Goal: Transaction & Acquisition: Purchase product/service

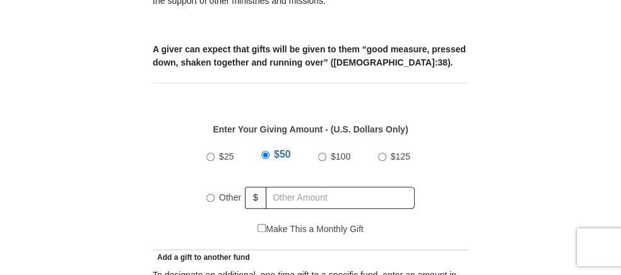
scroll to position [631, 0]
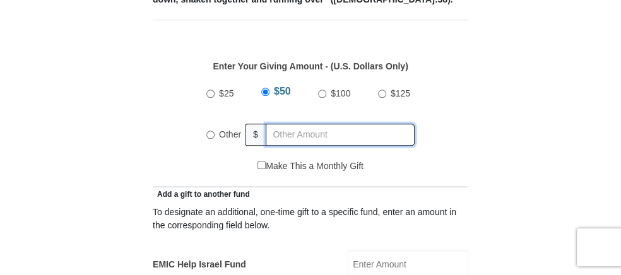
radio input "true"
click at [273, 124] on input "text" at bounding box center [342, 135] width 145 height 22
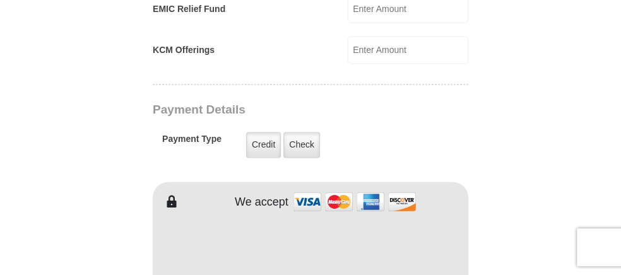
scroll to position [1073, 0]
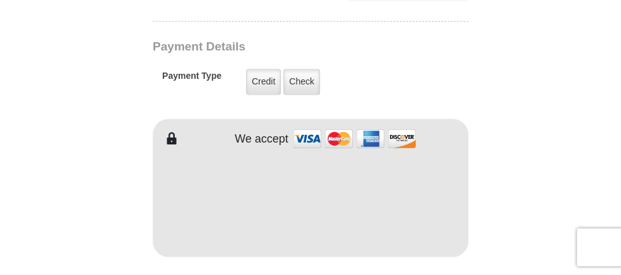
type input "300"
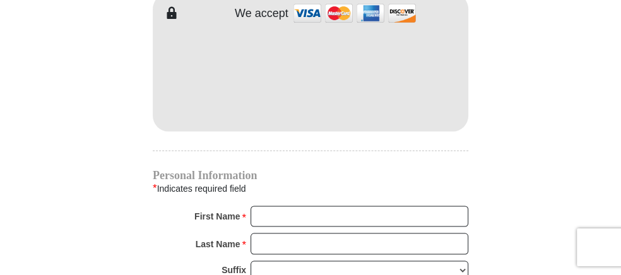
scroll to position [1263, 0]
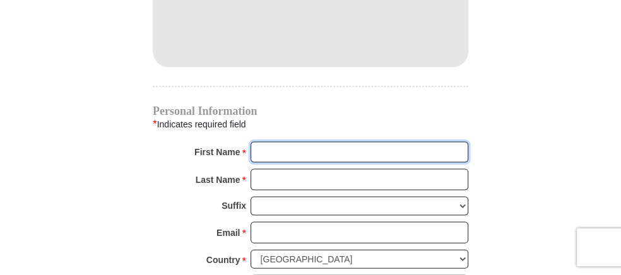
click at [287, 142] on input "First Name *" at bounding box center [360, 152] width 218 height 21
type input "O"
type input "[PERSON_NAME]"
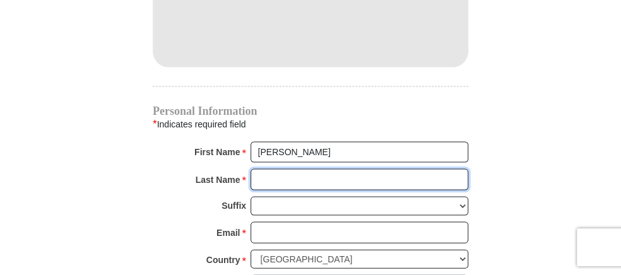
click at [288, 169] on input "Last Name *" at bounding box center [360, 179] width 218 height 21
type input "[PERSON_NAME]"
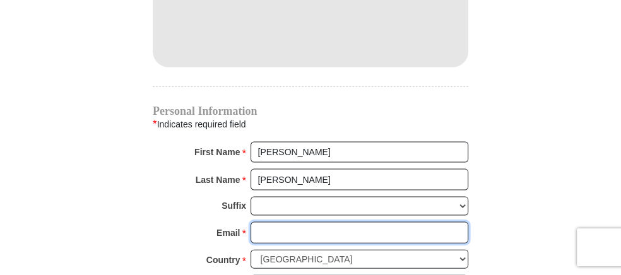
click at [285, 222] on input "Email *" at bounding box center [360, 232] width 218 height 21
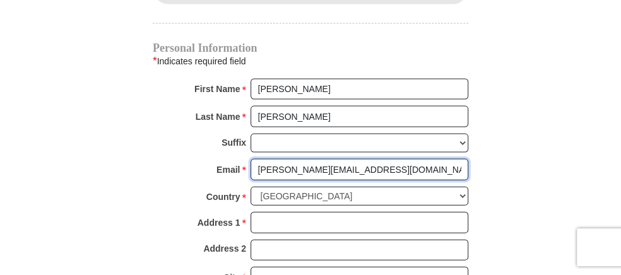
scroll to position [1389, 0]
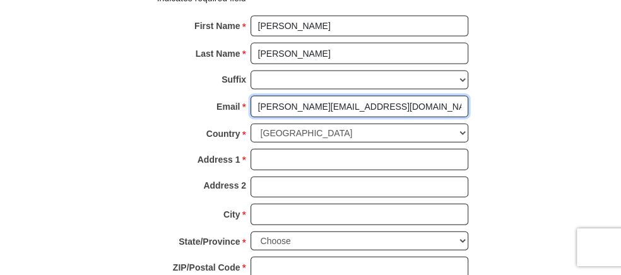
type input "[PERSON_NAME][EMAIL_ADDRESS][DOMAIN_NAME]"
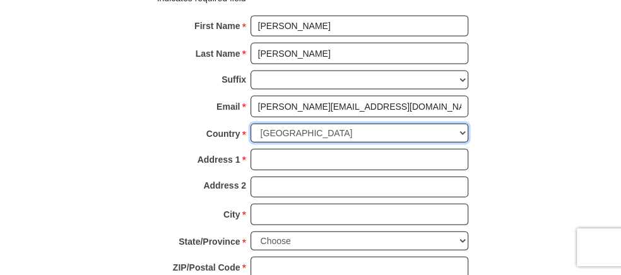
click at [326, 124] on select "[GEOGRAPHIC_DATA] [GEOGRAPHIC_DATA] [GEOGRAPHIC_DATA] [GEOGRAPHIC_DATA] [GEOGRA…" at bounding box center [360, 134] width 218 height 20
select select "GB"
click at [251, 124] on select "[GEOGRAPHIC_DATA] [GEOGRAPHIC_DATA] [GEOGRAPHIC_DATA] [GEOGRAPHIC_DATA] [GEOGRA…" at bounding box center [360, 134] width 218 height 20
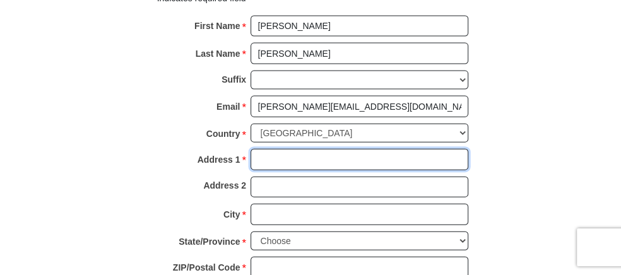
click at [280, 149] on input "Address 1 *" at bounding box center [360, 159] width 218 height 21
type input "90 The Fairway"
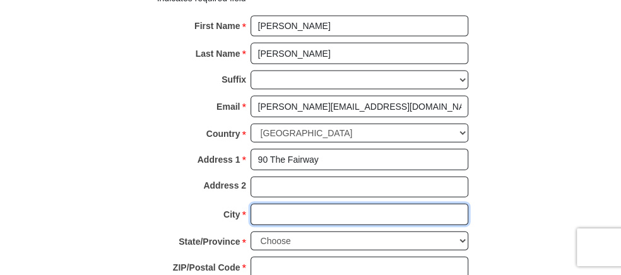
type input "Ruislip"
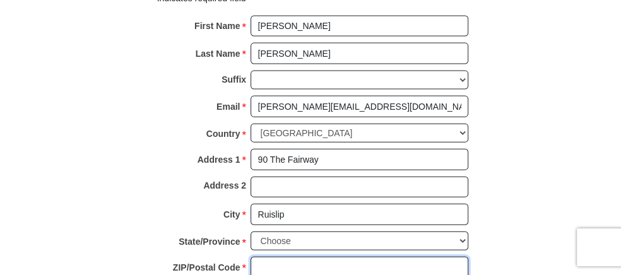
type input "HA4 0SQ"
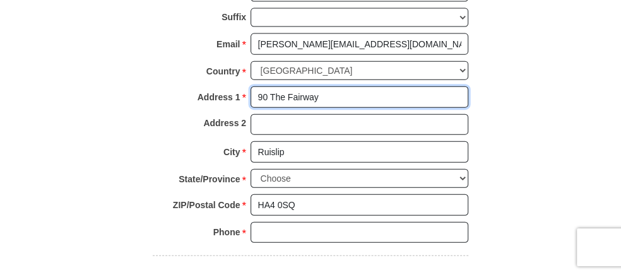
scroll to position [1515, 0]
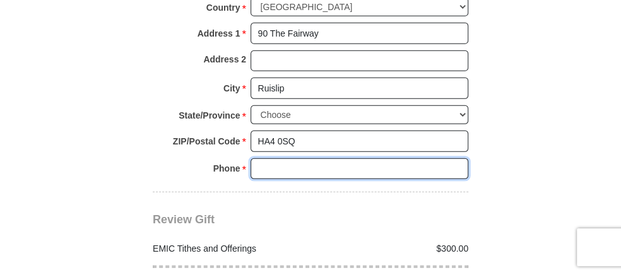
click at [302, 158] on input "Phone * *" at bounding box center [360, 168] width 218 height 21
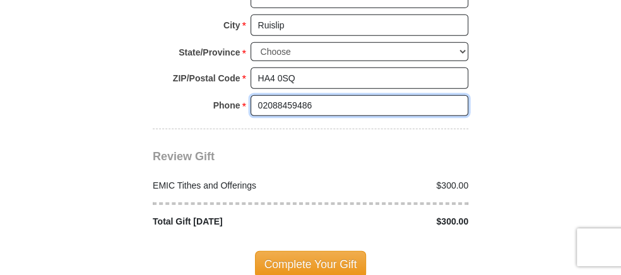
scroll to position [1641, 0]
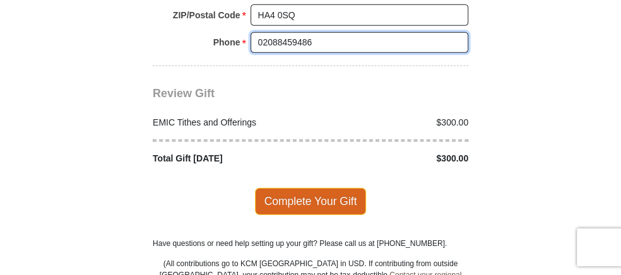
type input "02088459486"
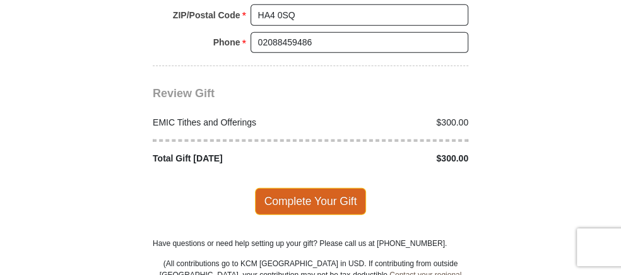
click at [294, 188] on span "Complete Your Gift" at bounding box center [311, 201] width 112 height 27
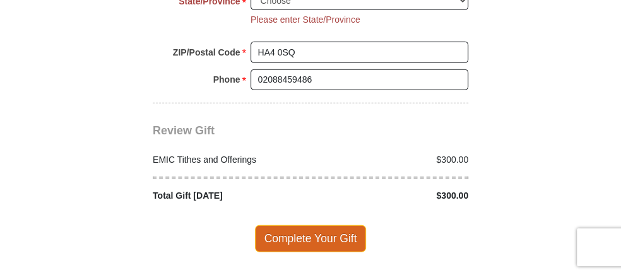
scroll to position [1574, 0]
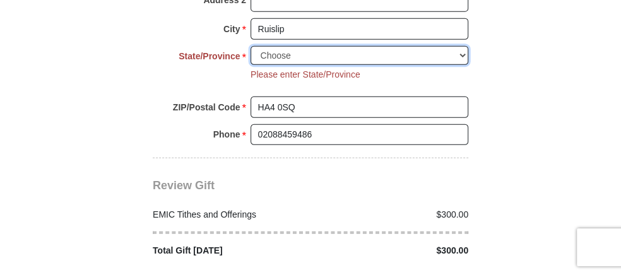
click at [283, 46] on select "Choose Antrim [GEOGRAPHIC_DATA] [GEOGRAPHIC_DATA] [GEOGRAPHIC_DATA] [GEOGRAPHIC…" at bounding box center [360, 56] width 218 height 20
select select "MDDSX"
click at [251, 46] on select "Choose Antrim [GEOGRAPHIC_DATA] [GEOGRAPHIC_DATA] [GEOGRAPHIC_DATA] [GEOGRAPHIC…" at bounding box center [360, 56] width 218 height 20
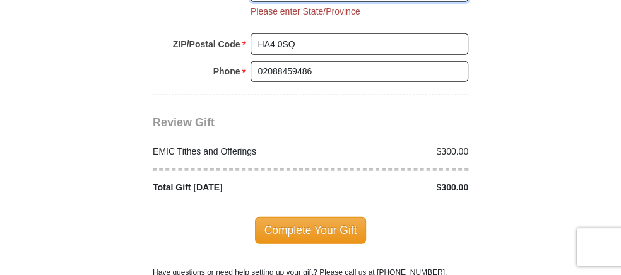
scroll to position [1701, 0]
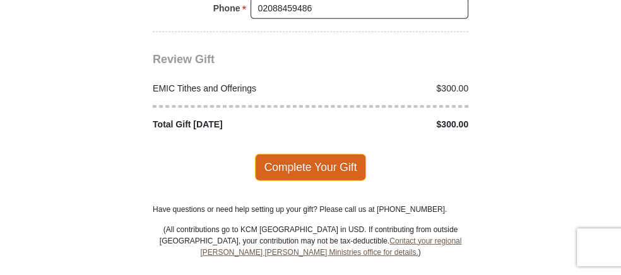
click at [322, 154] on span "Complete Your Gift" at bounding box center [311, 167] width 112 height 27
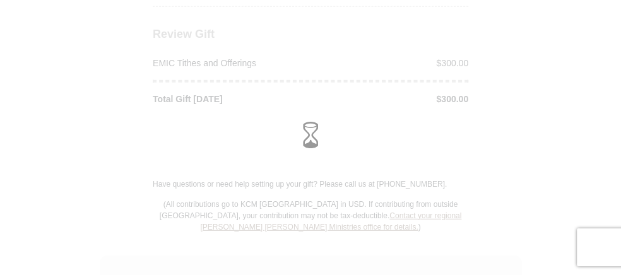
scroll to position [1675, 0]
